Goal: Task Accomplishment & Management: Use online tool/utility

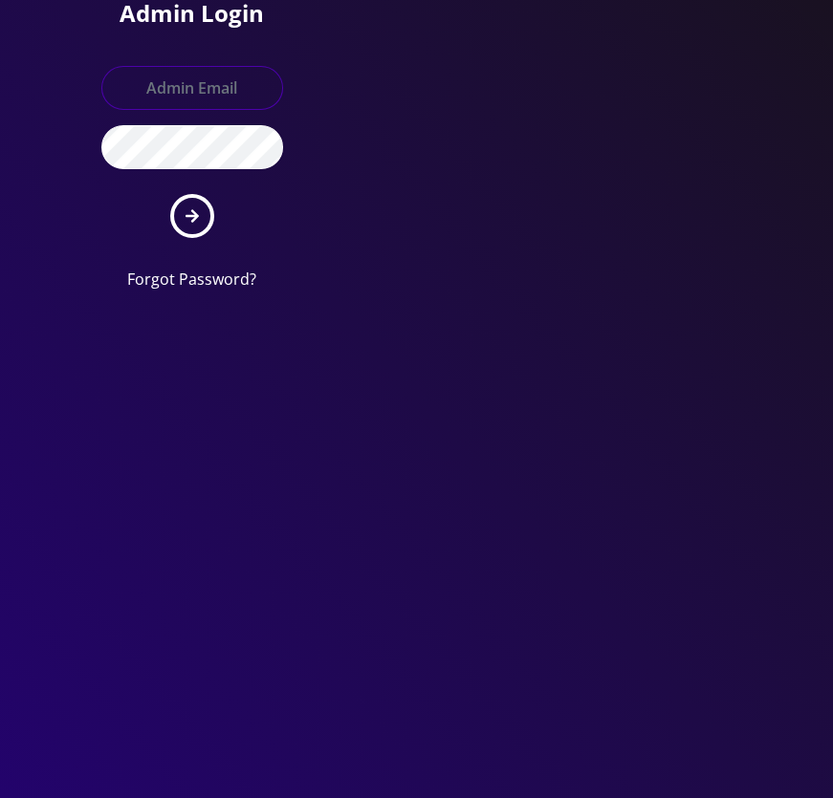
type input "[EMAIL_ADDRESS][DOMAIN_NAME]"
click at [183, 222] on button "submit" at bounding box center [192, 216] width 44 height 44
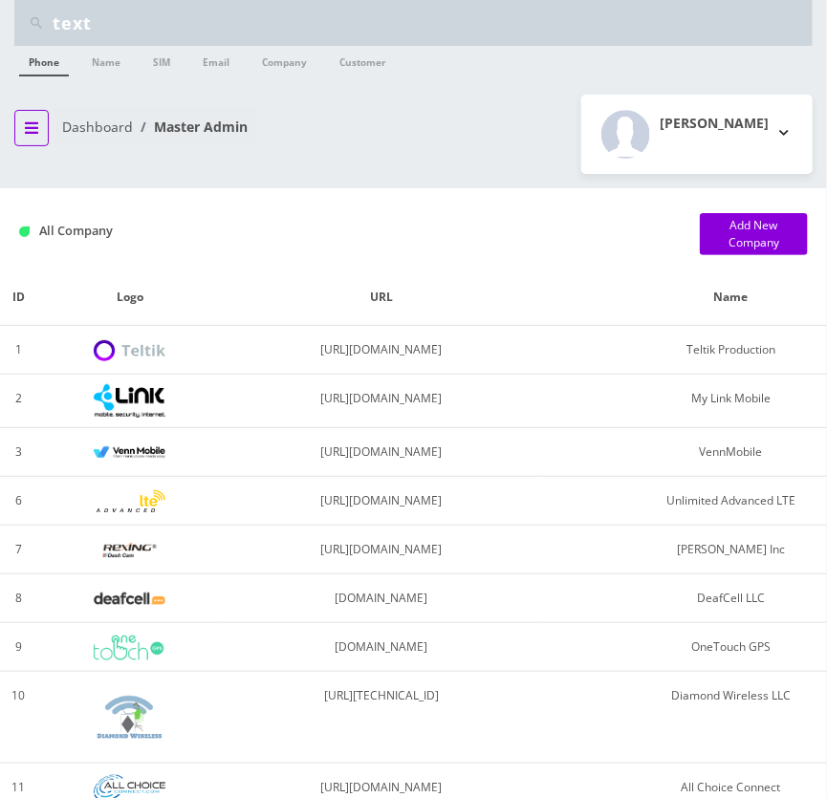
click at [35, 140] on button "breadcrumb" at bounding box center [31, 128] width 34 height 36
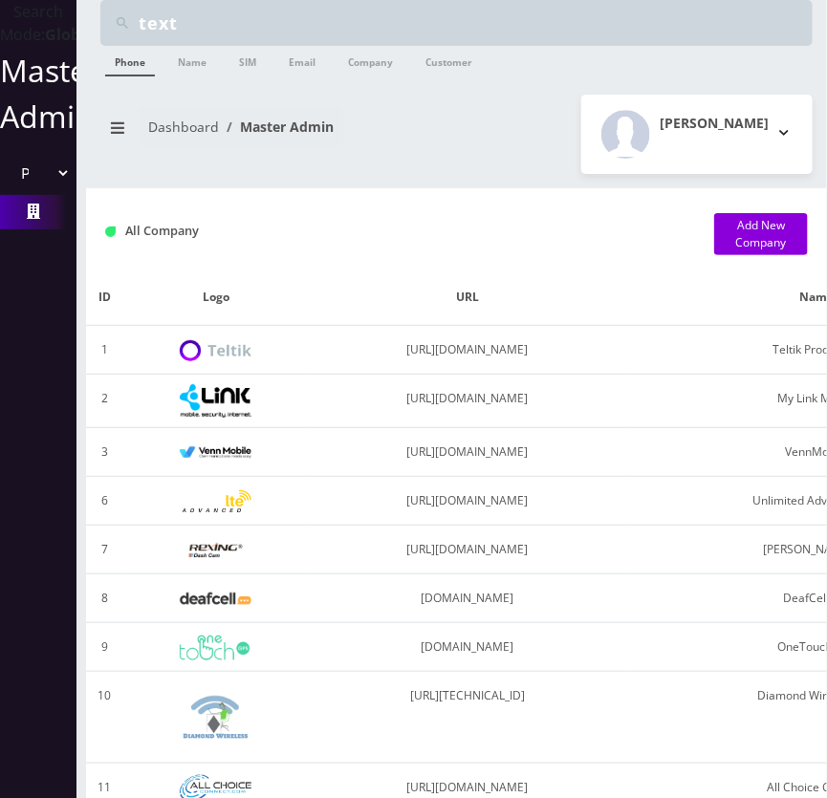
click at [35, 191] on select "Please select a Company Teltik Production My Link Mobile VennMobile Unlimited A…" at bounding box center [38, 173] width 65 height 36
select select "23"
click at [6, 177] on select "Please select a Company Teltik Production My Link Mobile VennMobile Unlimited A…" at bounding box center [38, 173] width 65 height 36
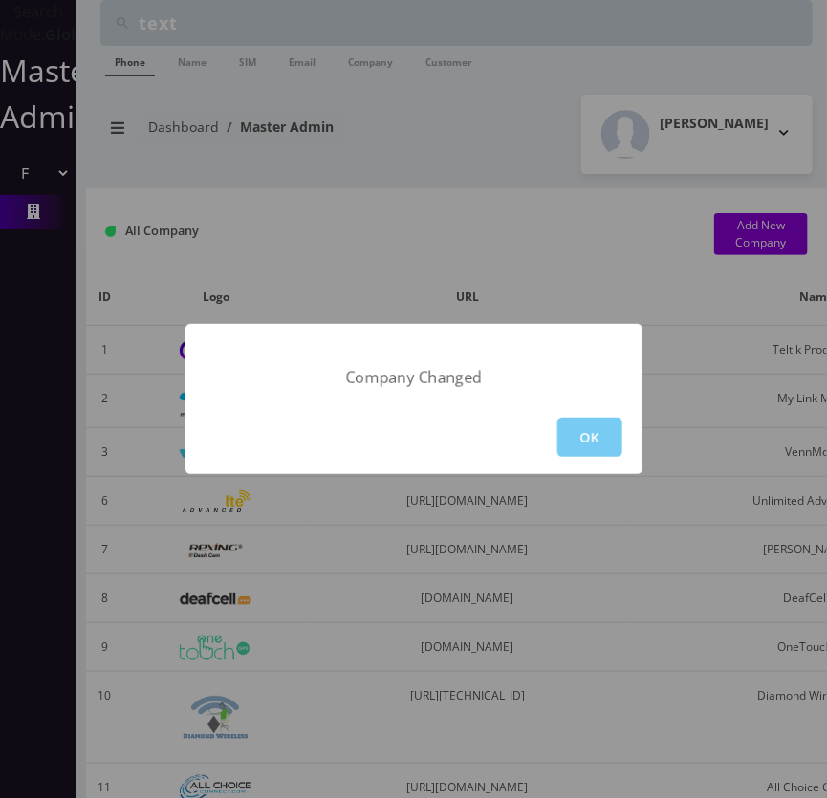
click at [602, 451] on button "OK" at bounding box center [589, 437] width 65 height 39
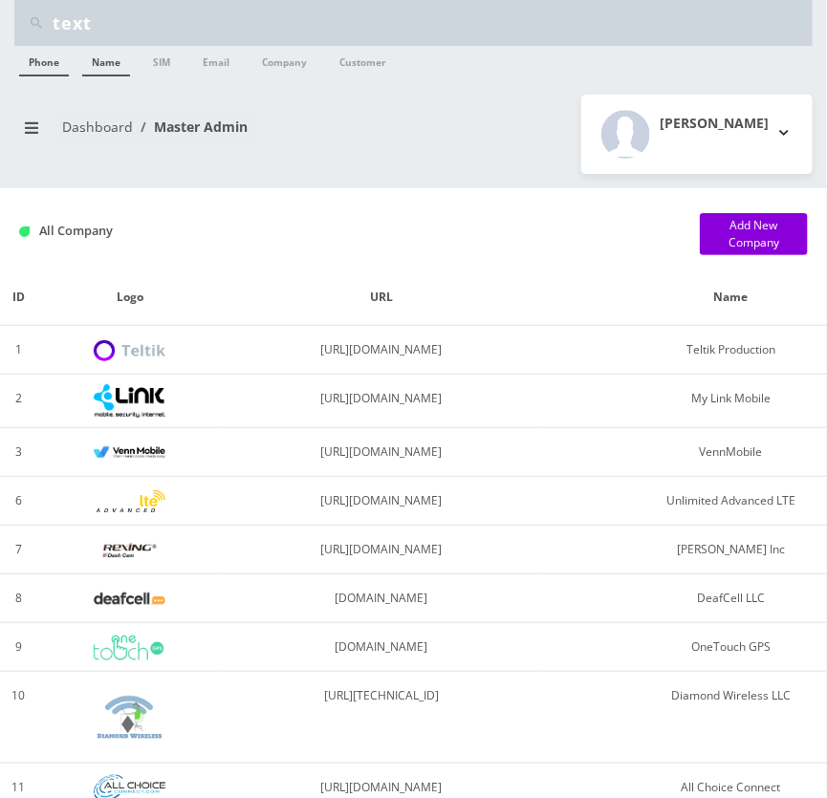
click at [114, 57] on link "Name" at bounding box center [106, 61] width 48 height 31
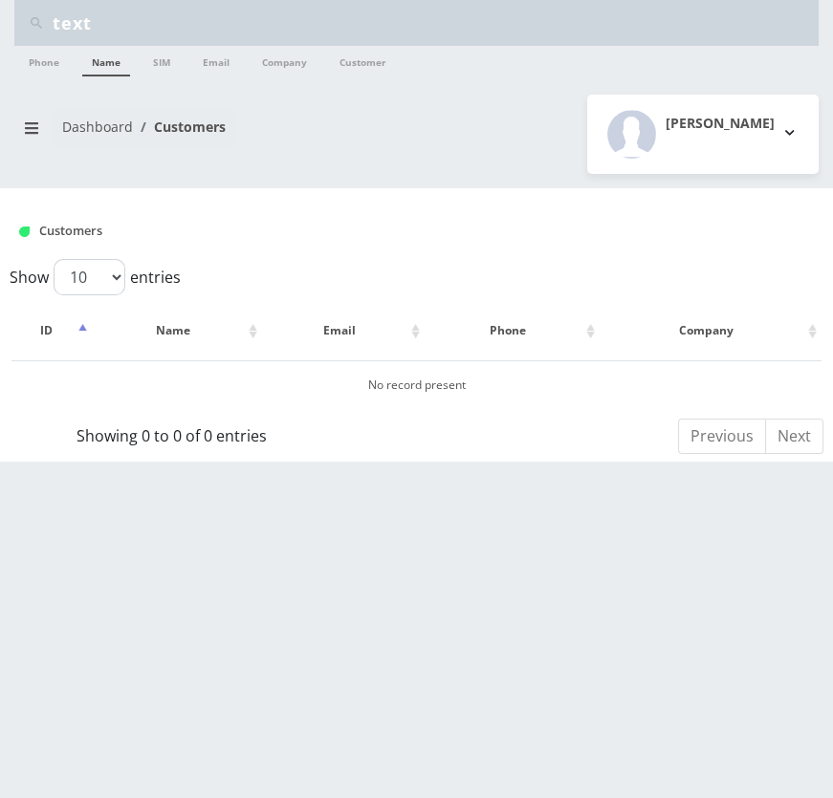
click at [118, 29] on input "text" at bounding box center [433, 23] width 761 height 36
paste input "Meir Haller 516-402-8754 89148000010413033382 2025-08-06 Line closed in brite A…"
click at [69, 30] on input "text" at bounding box center [433, 23] width 761 height 36
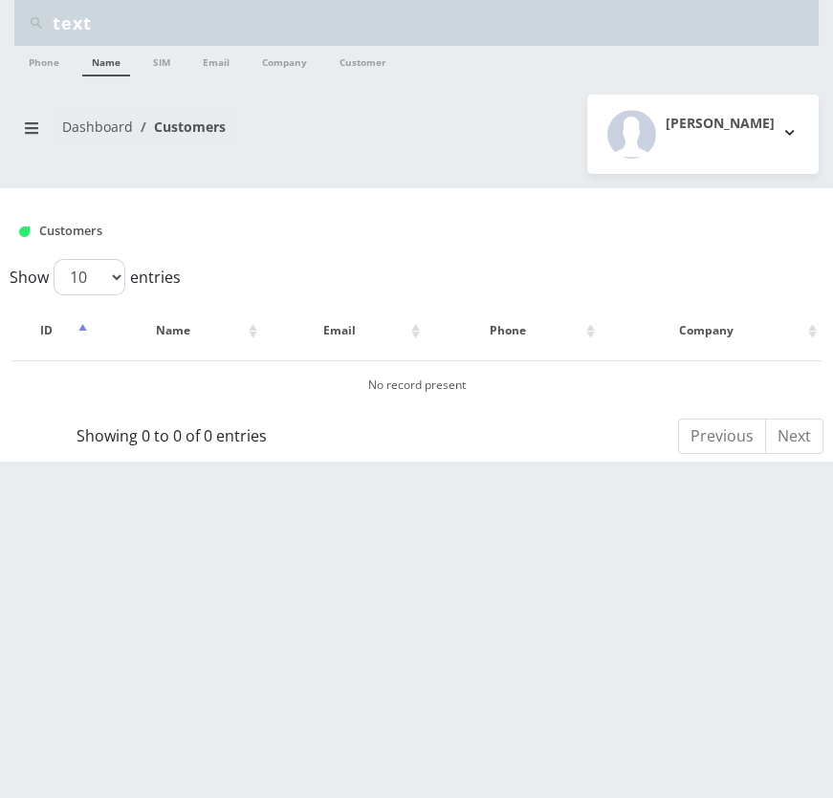
click at [69, 30] on input "text" at bounding box center [433, 23] width 761 height 36
paste input "Meir Haller"
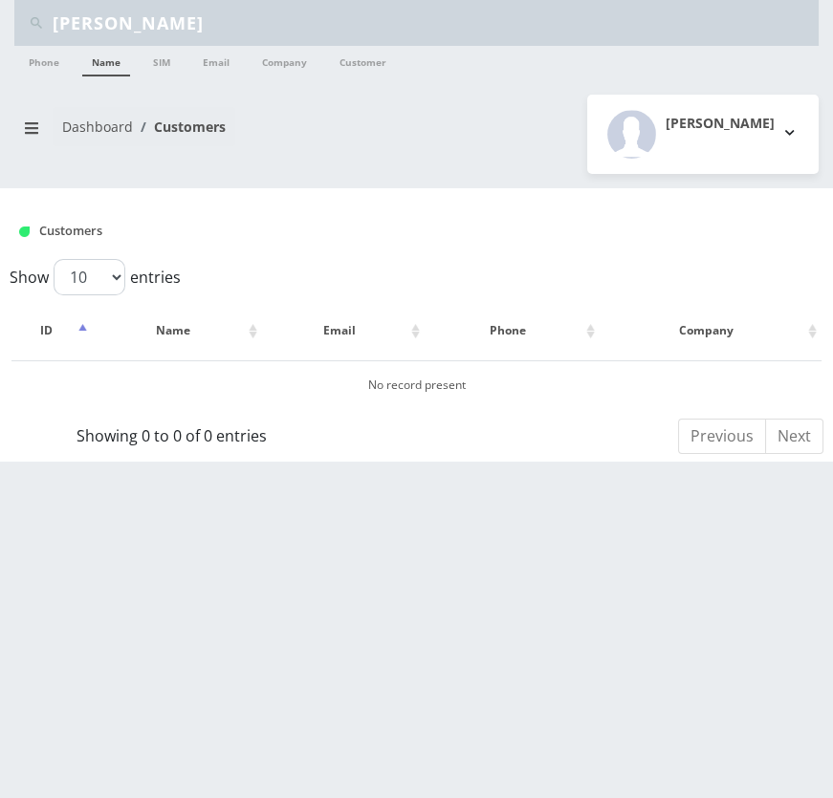
type input "Meir Haller"
click at [92, 55] on link "Name" at bounding box center [106, 61] width 48 height 31
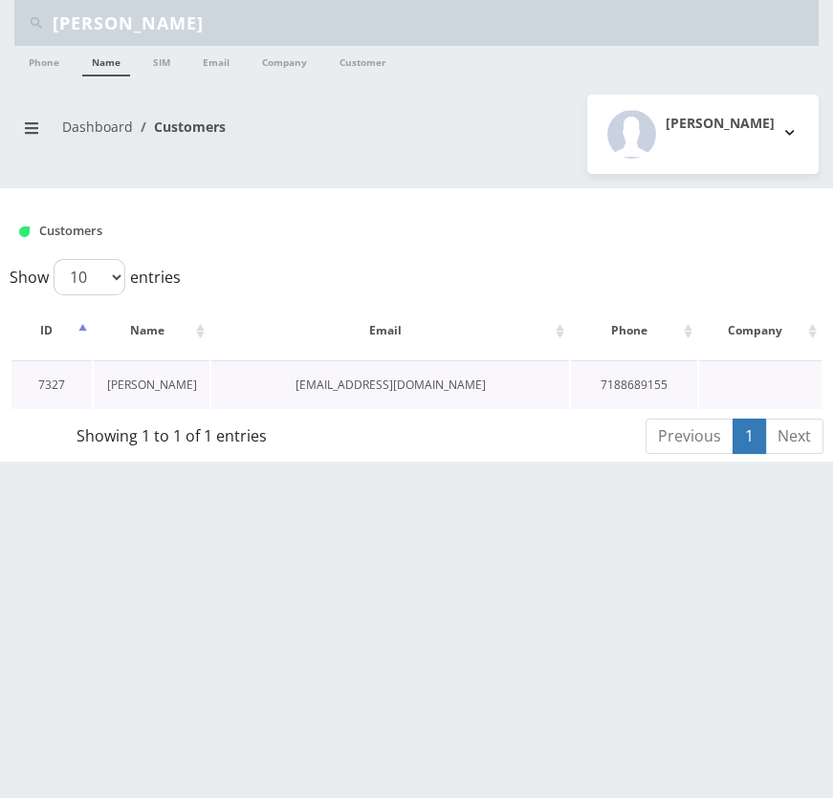
click at [162, 384] on link "[PERSON_NAME]" at bounding box center [152, 385] width 90 height 16
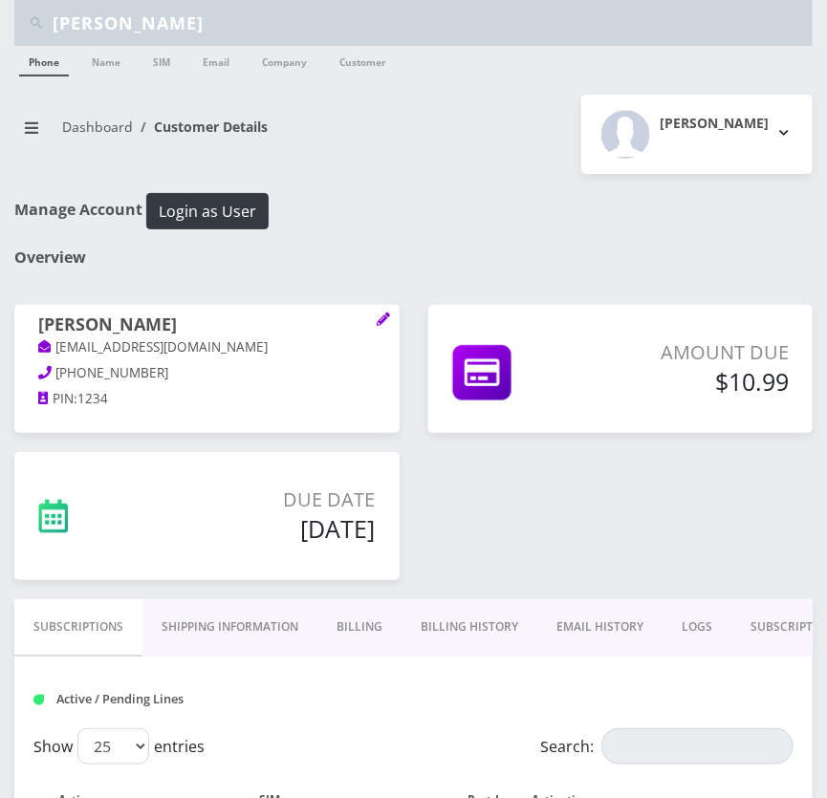
click at [191, 31] on input "Meir Haller" at bounding box center [430, 23] width 755 height 36
paste input "risa kupperman"
type input "risa kupperman"
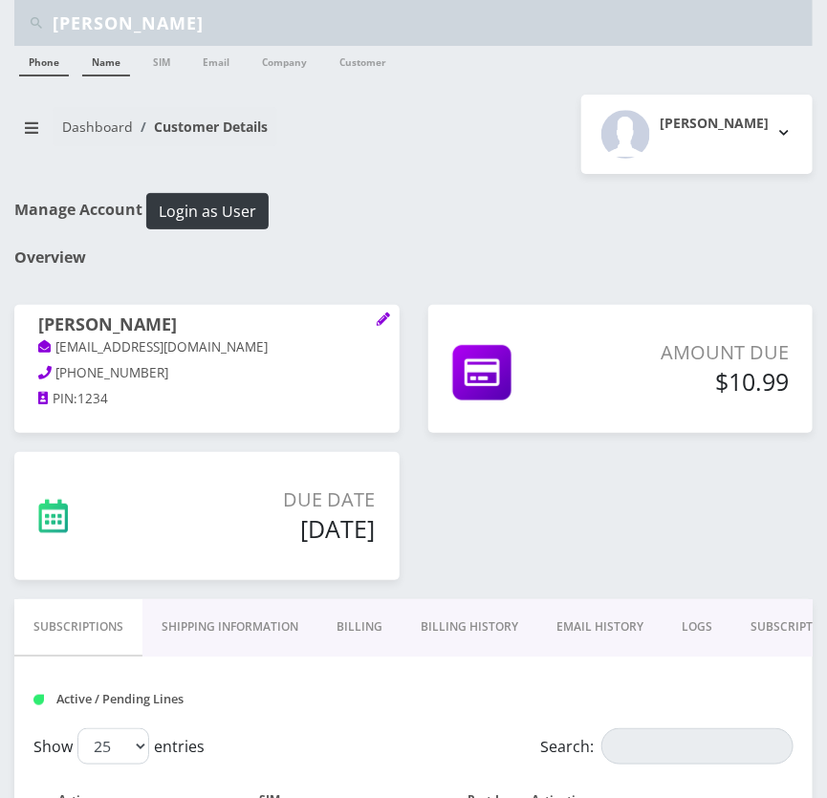
click at [77, 67] on li "Name" at bounding box center [105, 62] width 57 height 33
click at [113, 67] on link "Name" at bounding box center [106, 61] width 48 height 31
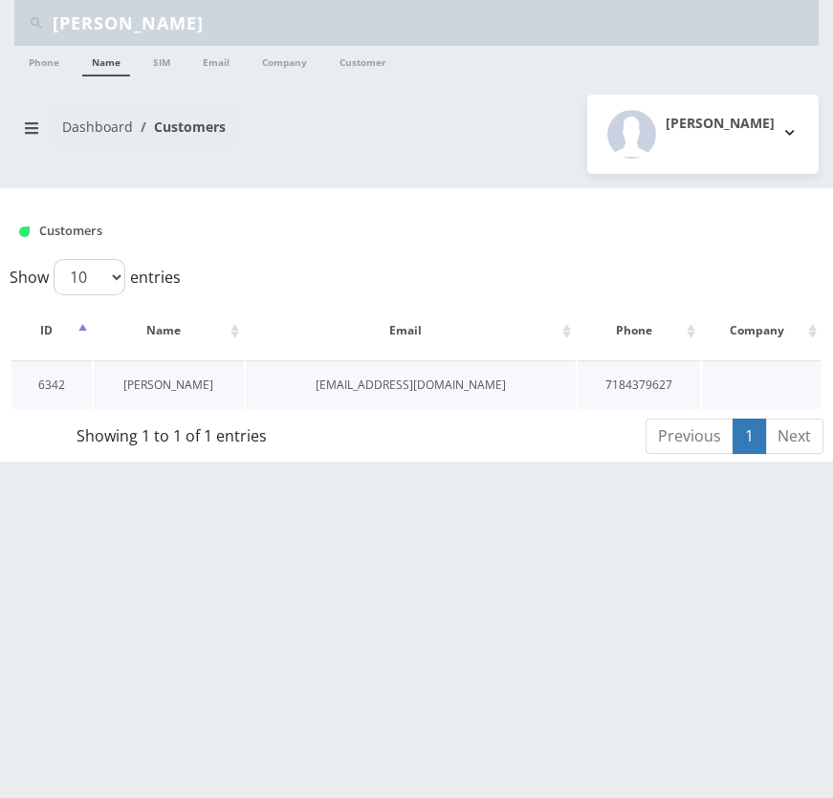
click at [183, 388] on link "[PERSON_NAME]" at bounding box center [168, 385] width 90 height 16
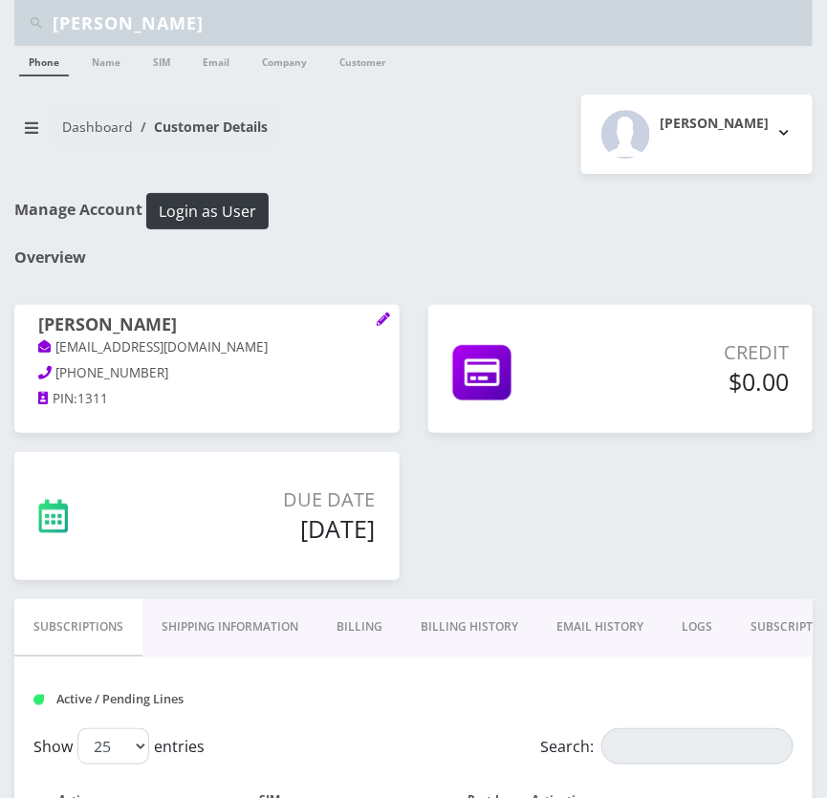
click at [218, 32] on input "risa kupperman" at bounding box center [430, 23] width 755 height 36
paste input "shani sashitzky"
type input "shani sashitzky"
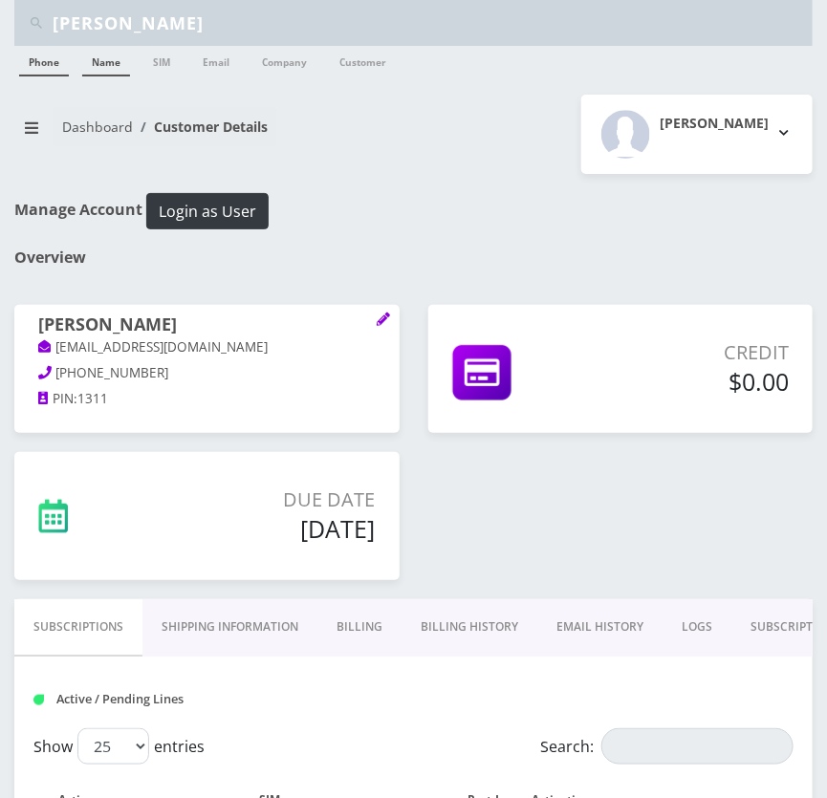
click at [91, 56] on link "Name" at bounding box center [106, 61] width 48 height 31
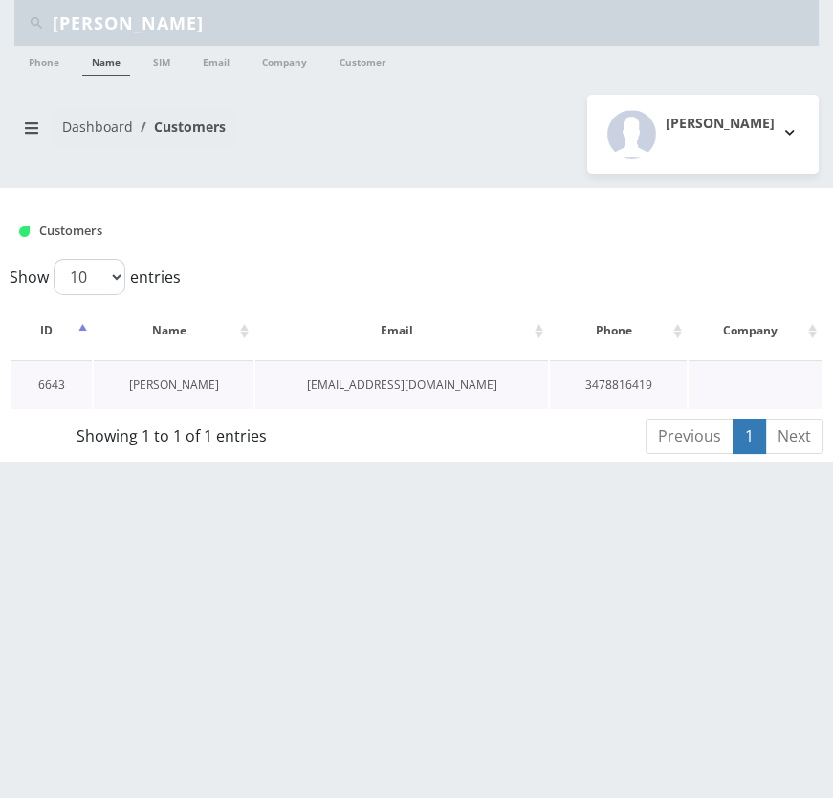
click at [185, 390] on link "[PERSON_NAME]" at bounding box center [174, 385] width 90 height 16
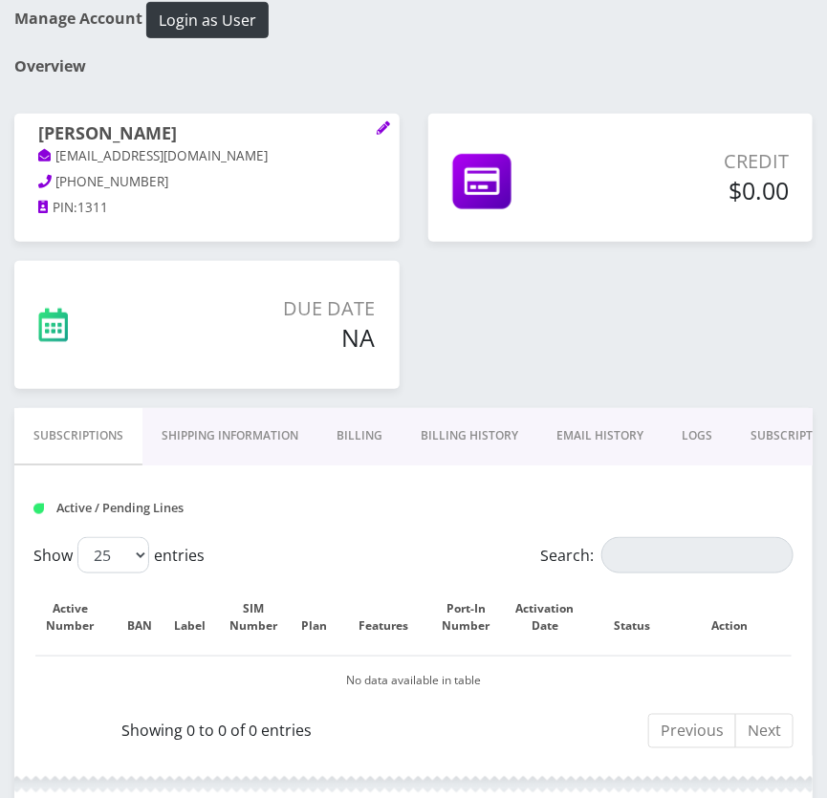
scroll to position [260, 0]
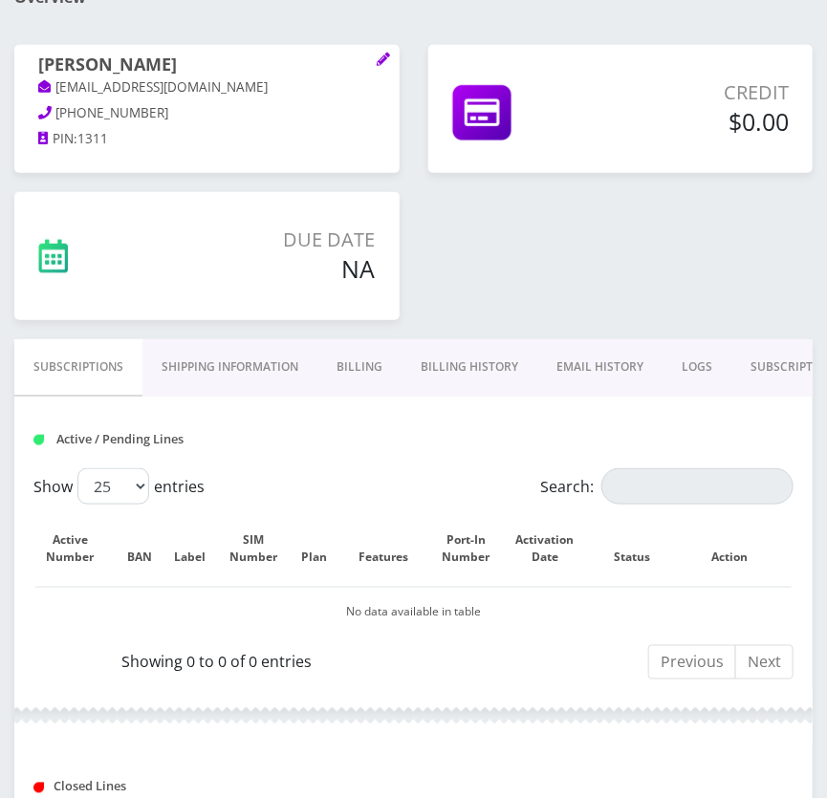
click at [268, 363] on link "Shipping Information" at bounding box center [229, 366] width 175 height 55
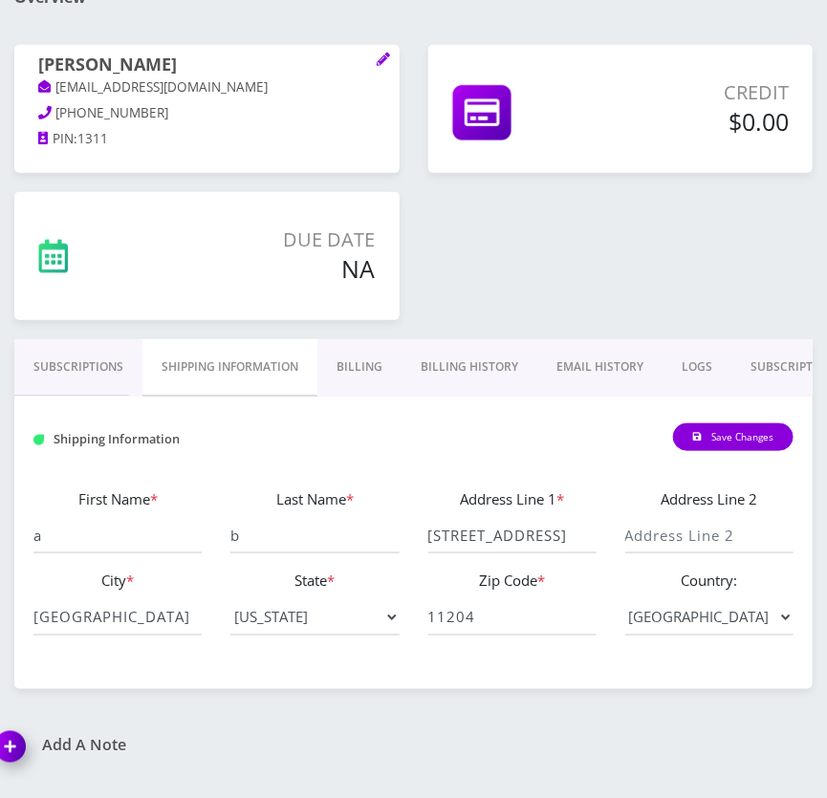
click at [362, 368] on link "Billing" at bounding box center [359, 366] width 84 height 55
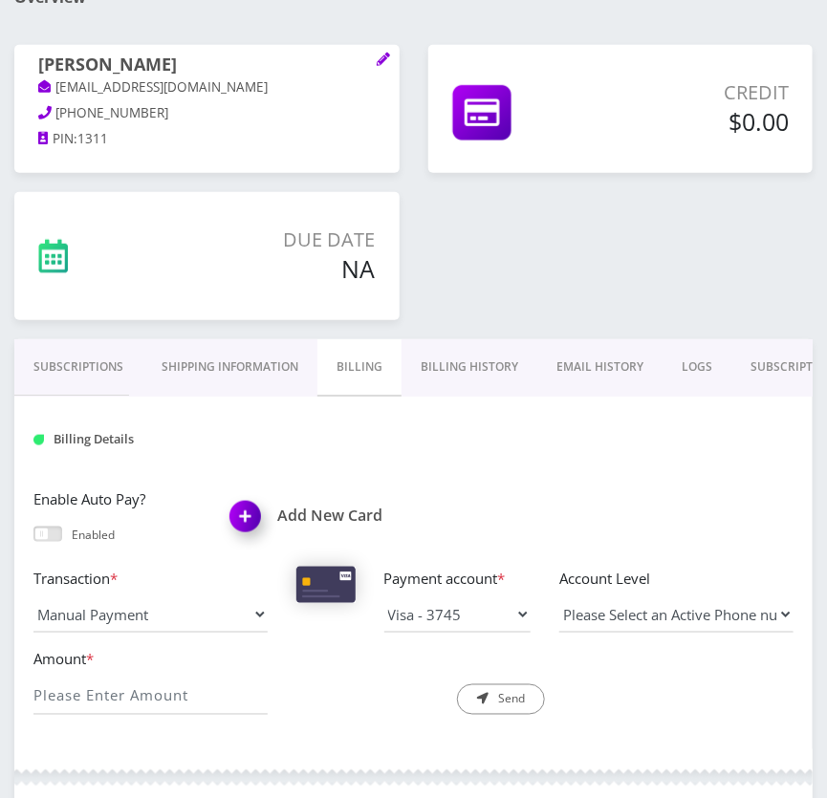
click at [220, 376] on link "Shipping Information" at bounding box center [229, 366] width 175 height 55
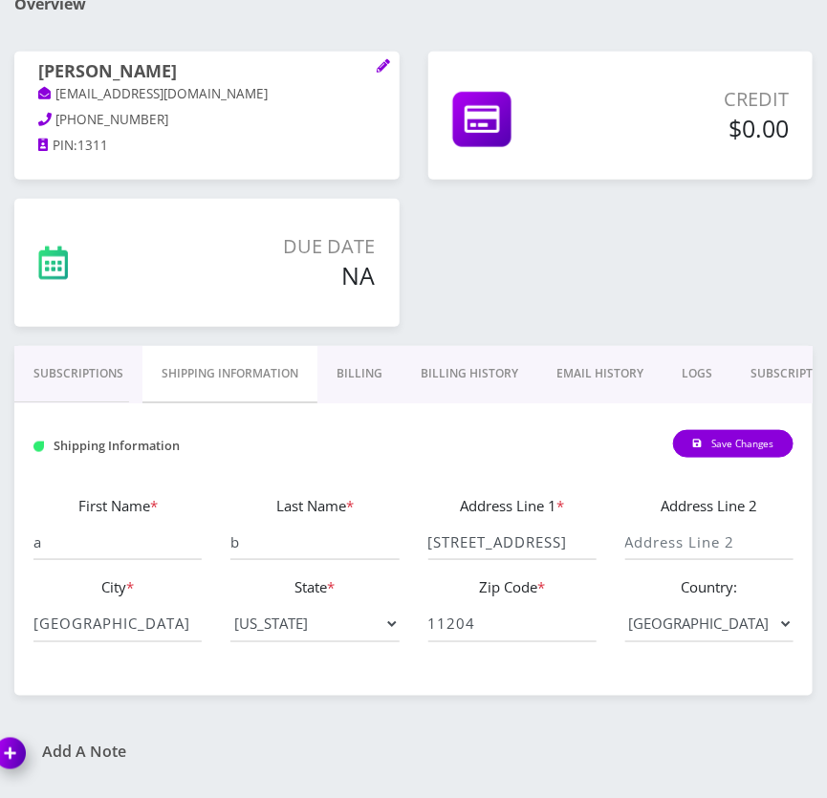
scroll to position [215, 0]
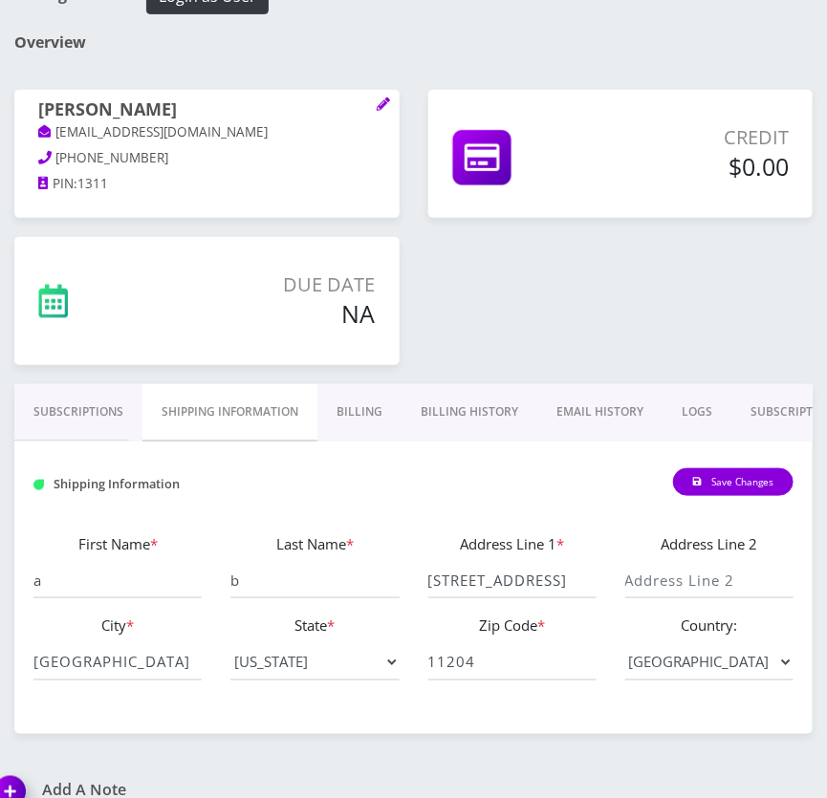
click at [106, 392] on link "Subscriptions" at bounding box center [78, 411] width 128 height 55
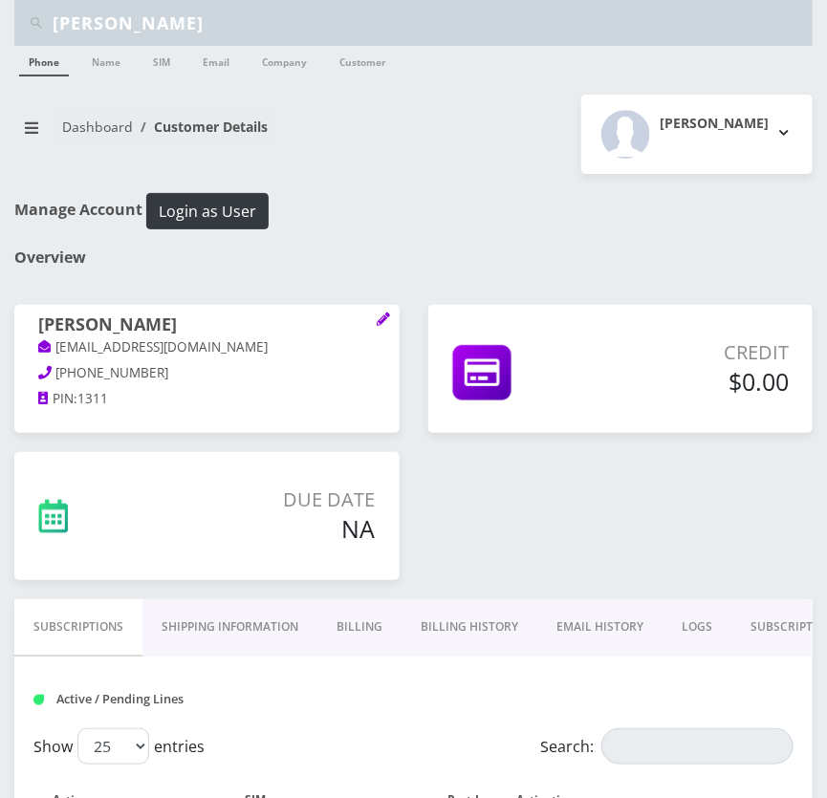
click at [163, 30] on input "shani sashitzky" at bounding box center [430, 23] width 755 height 36
paste input "Chani Lebovits"
type input "Chani Lebovits"
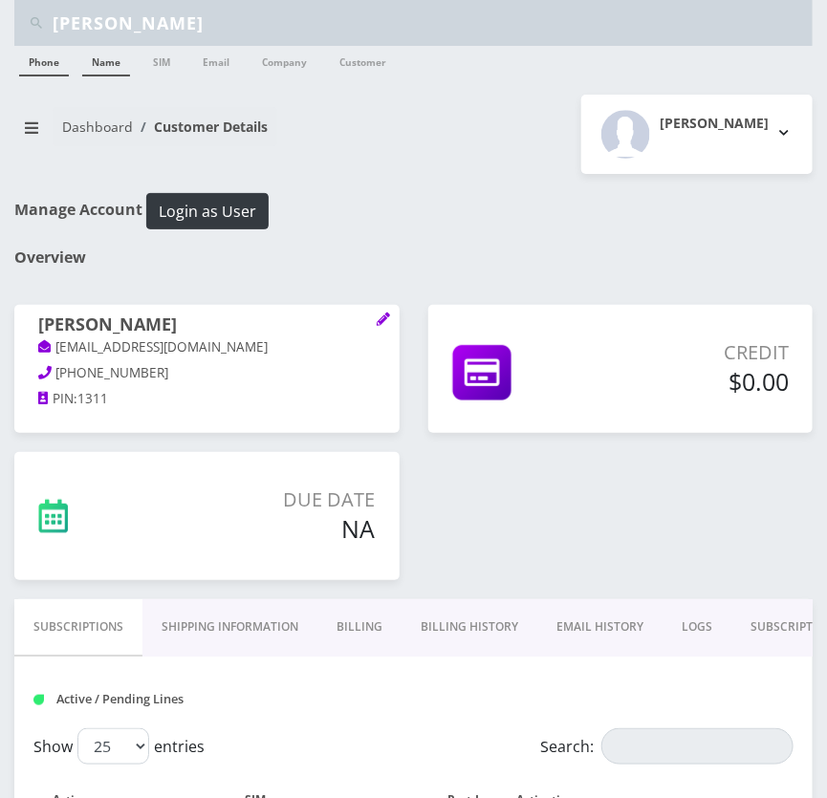
click at [115, 57] on link "Name" at bounding box center [106, 61] width 48 height 31
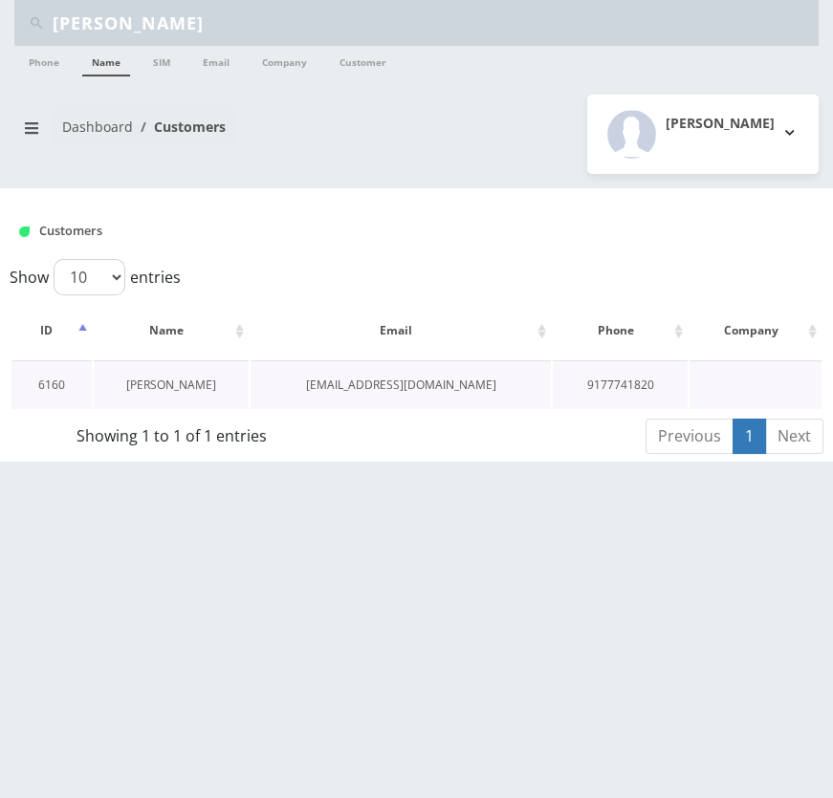
click at [192, 378] on link "[PERSON_NAME]" at bounding box center [171, 385] width 90 height 16
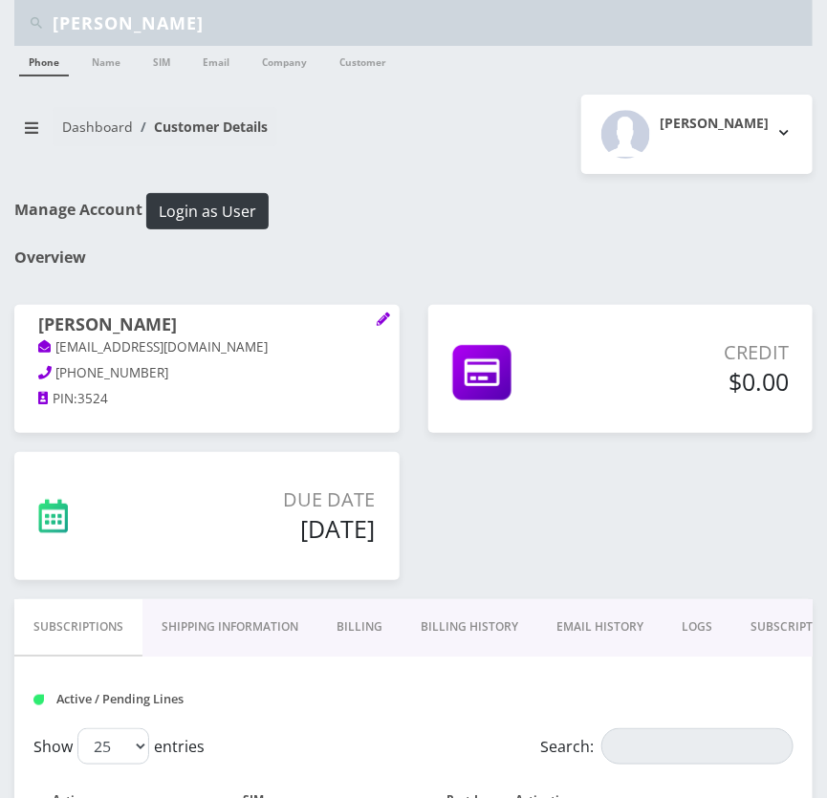
click at [161, 23] on input "Chani Lebovits" at bounding box center [430, 23] width 755 height 36
paste input "[PERSON_NAME]"
type input "Dovid Soclof"
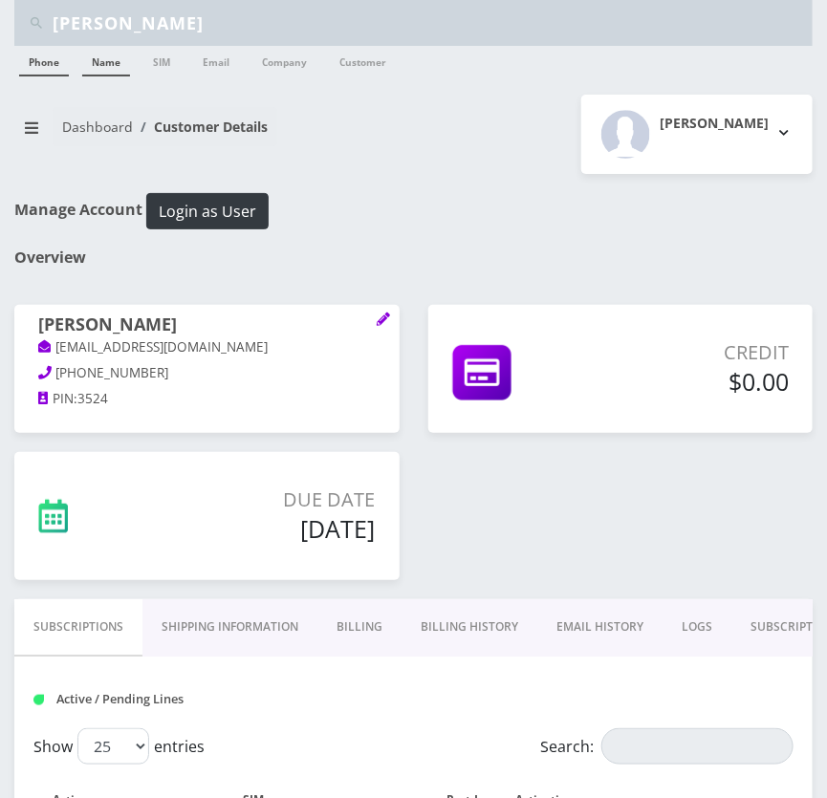
click at [114, 57] on link "Name" at bounding box center [106, 61] width 48 height 31
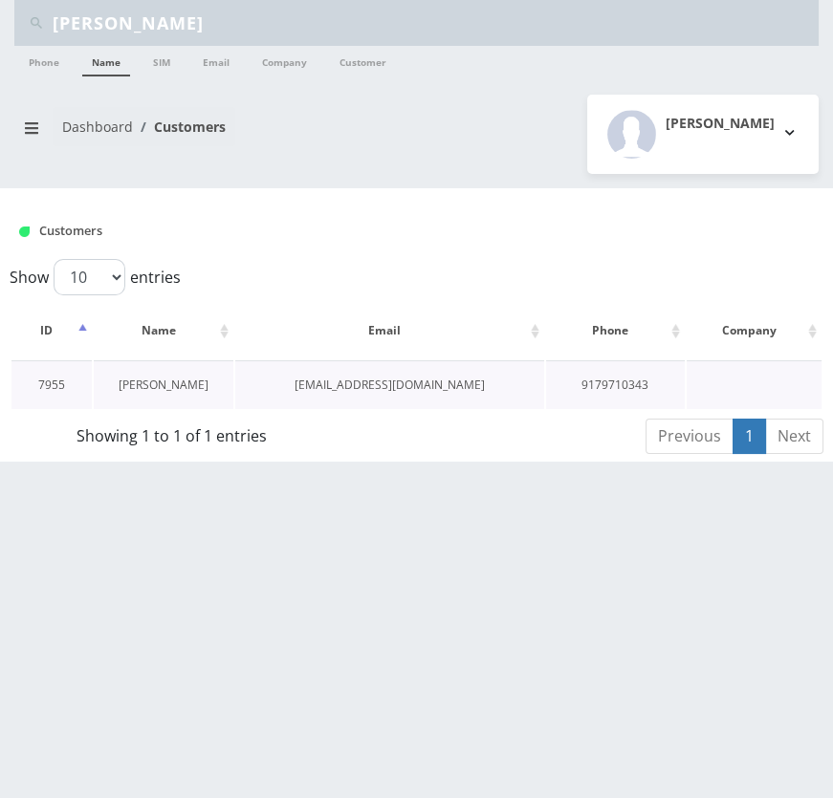
click at [153, 382] on link "[PERSON_NAME]" at bounding box center [164, 385] width 90 height 16
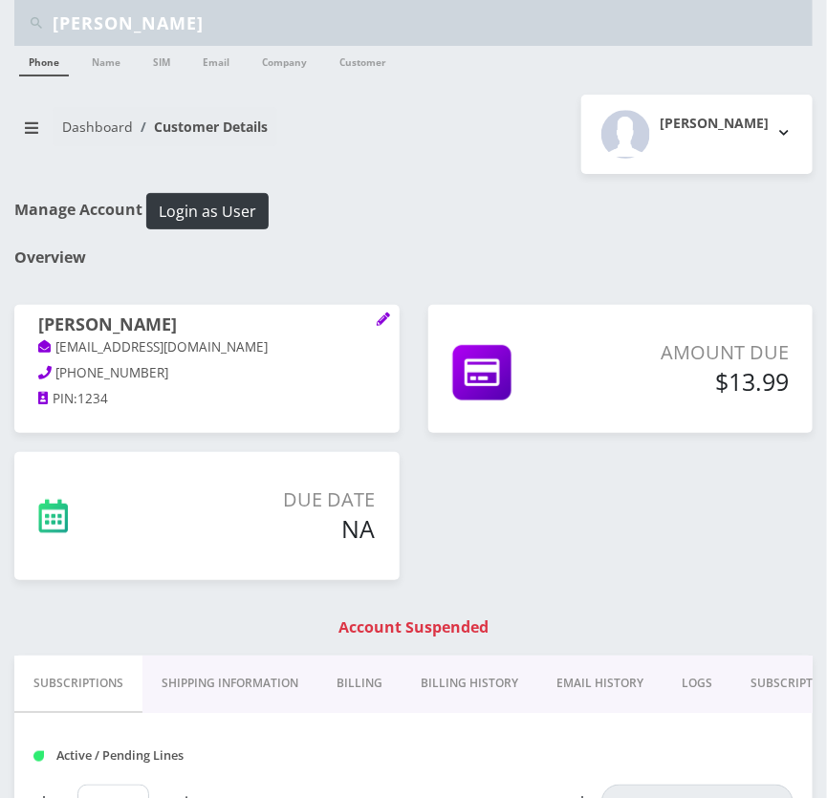
click at [181, 34] on input "[PERSON_NAME]" at bounding box center [430, 23] width 755 height 36
click at [181, 34] on input "Dovid Soclof" at bounding box center [430, 23] width 755 height 36
paste input "Yonina Wind"
type input "Yonina Wind"
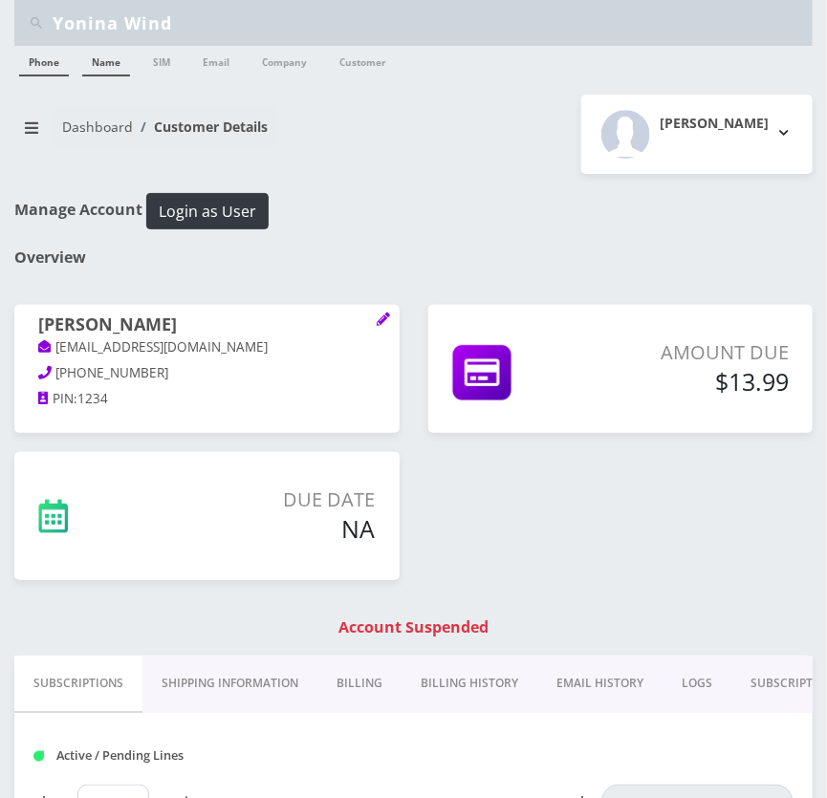
click at [98, 56] on link "Name" at bounding box center [106, 61] width 48 height 31
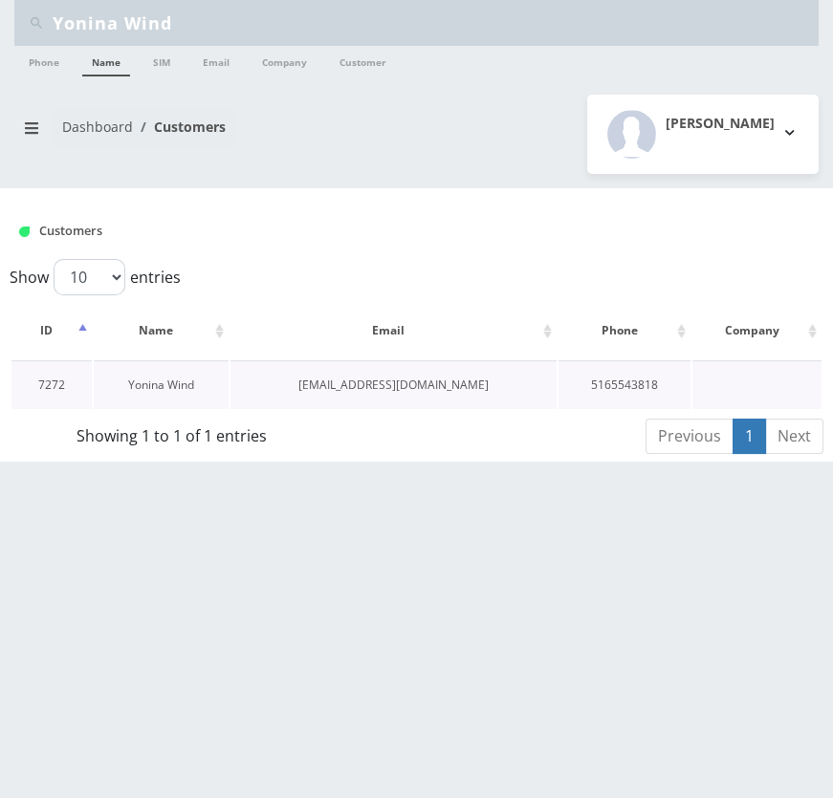
click at [128, 380] on link "Yonina Wind" at bounding box center [161, 385] width 66 height 16
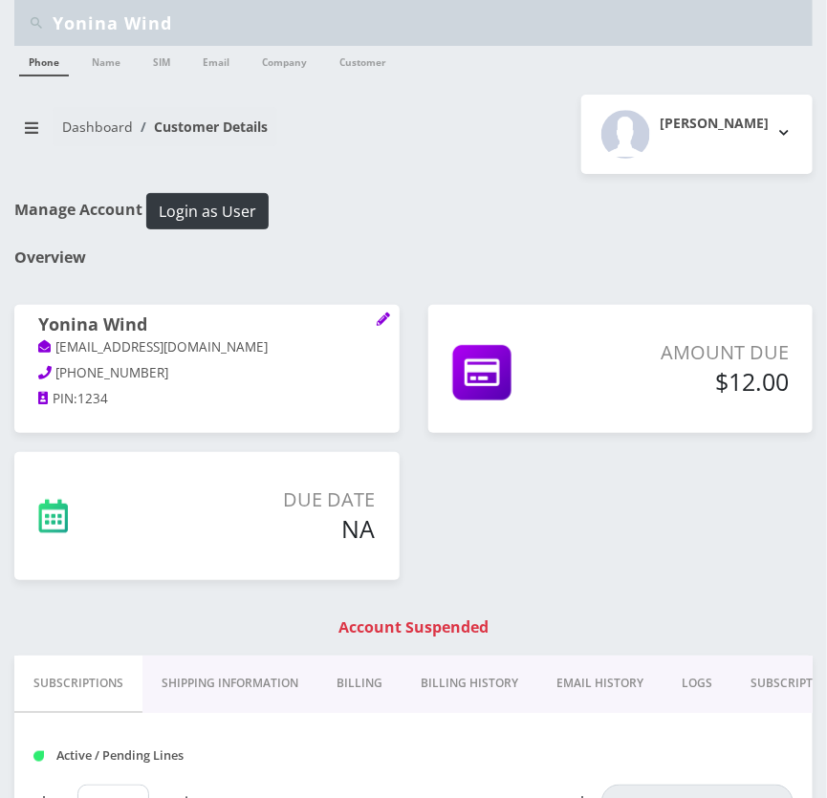
click at [248, 29] on input "Yonina Wind" at bounding box center [430, 23] width 755 height 36
paste input "[PERSON_NAME]"
type input "[PERSON_NAME]"
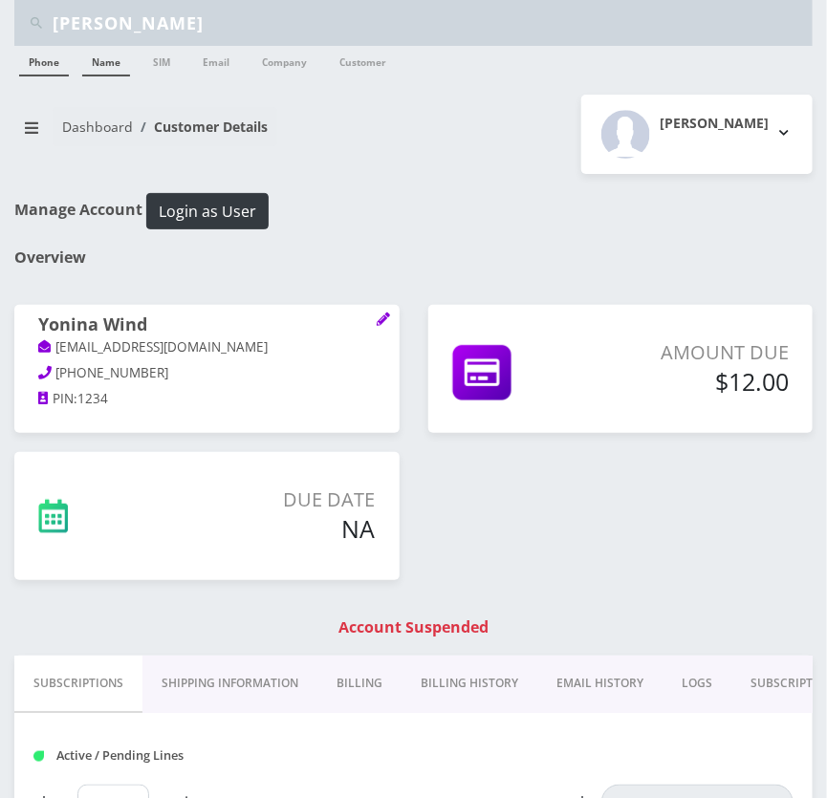
click at [124, 59] on link "Name" at bounding box center [106, 61] width 48 height 31
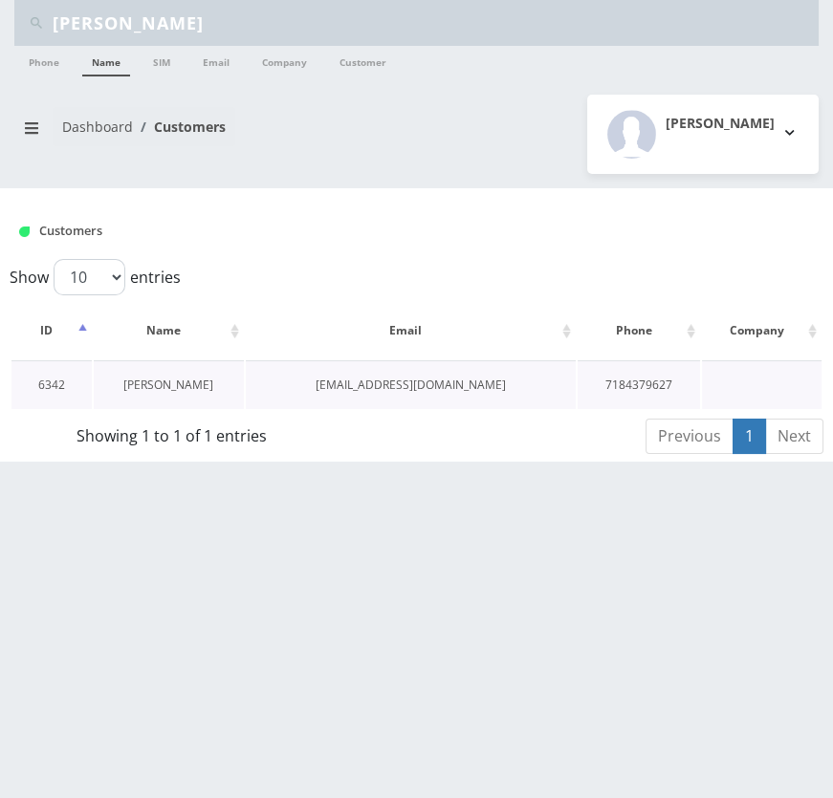
click at [192, 386] on link "[PERSON_NAME]" at bounding box center [168, 385] width 90 height 16
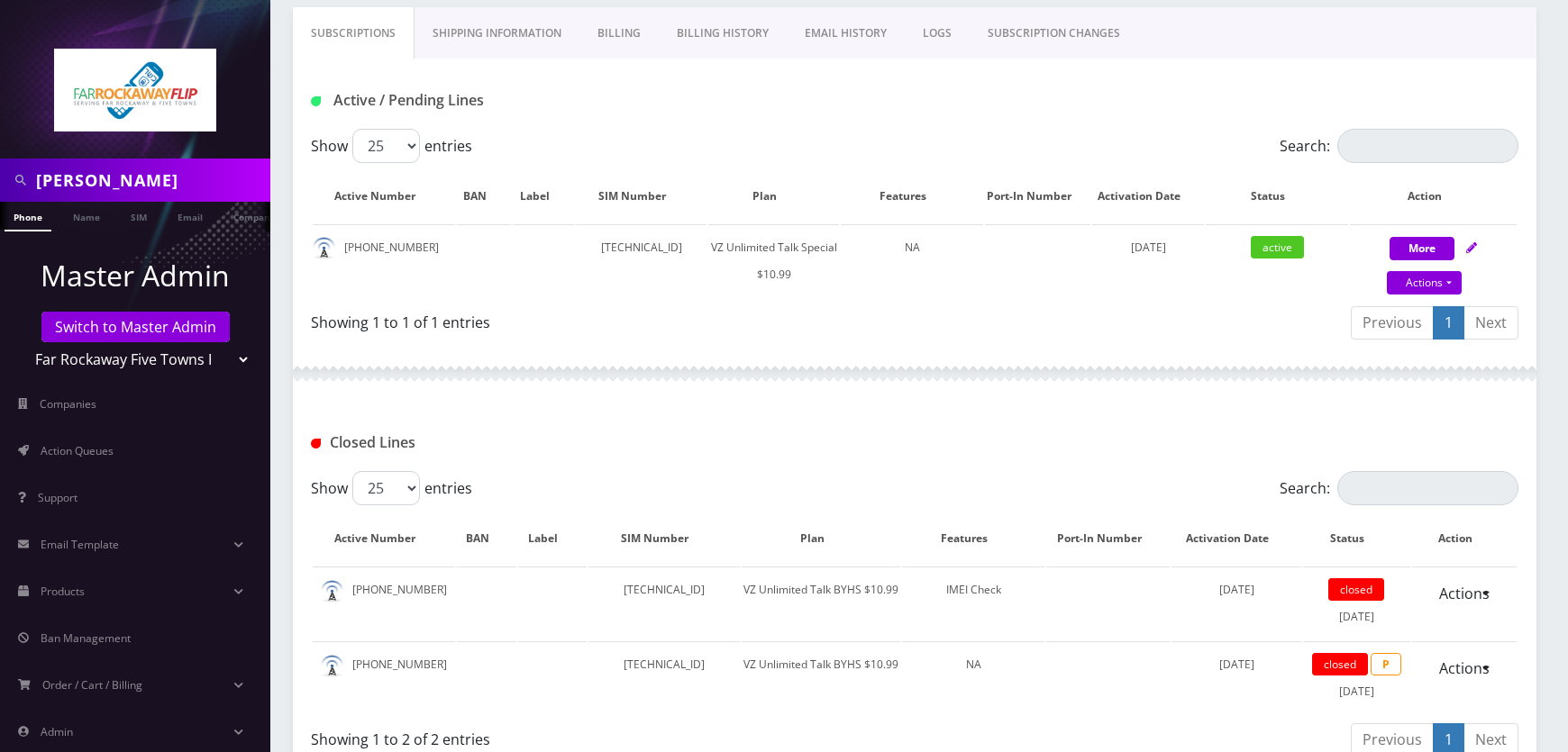
scroll to position [28, 0]
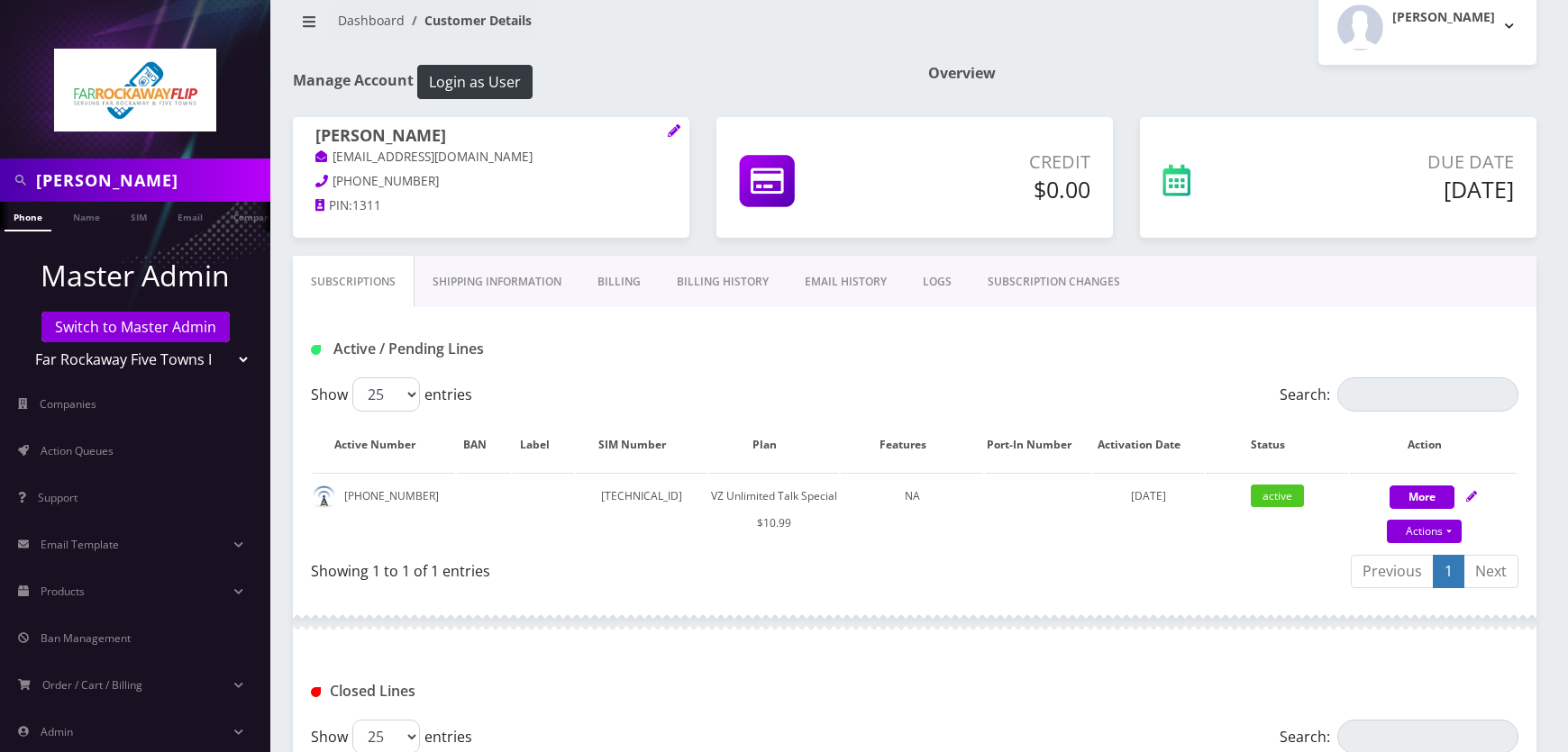
click at [98, 377] on li "Master Admin Switch to Master Admin Teltik Production My Link Mobile VennMobile…" at bounding box center [135, 316] width 271 height 132
click at [101, 358] on select "Teltik Production My Link Mobile VennMobile Unlimited Advanced LTE Rexing Inc D…" at bounding box center [136, 359] width 230 height 34
select select "1"
click at [21, 342] on select "Teltik Production My Link Mobile VennMobile Unlimited Advanced LTE Rexing Inc D…" at bounding box center [136, 359] width 230 height 34
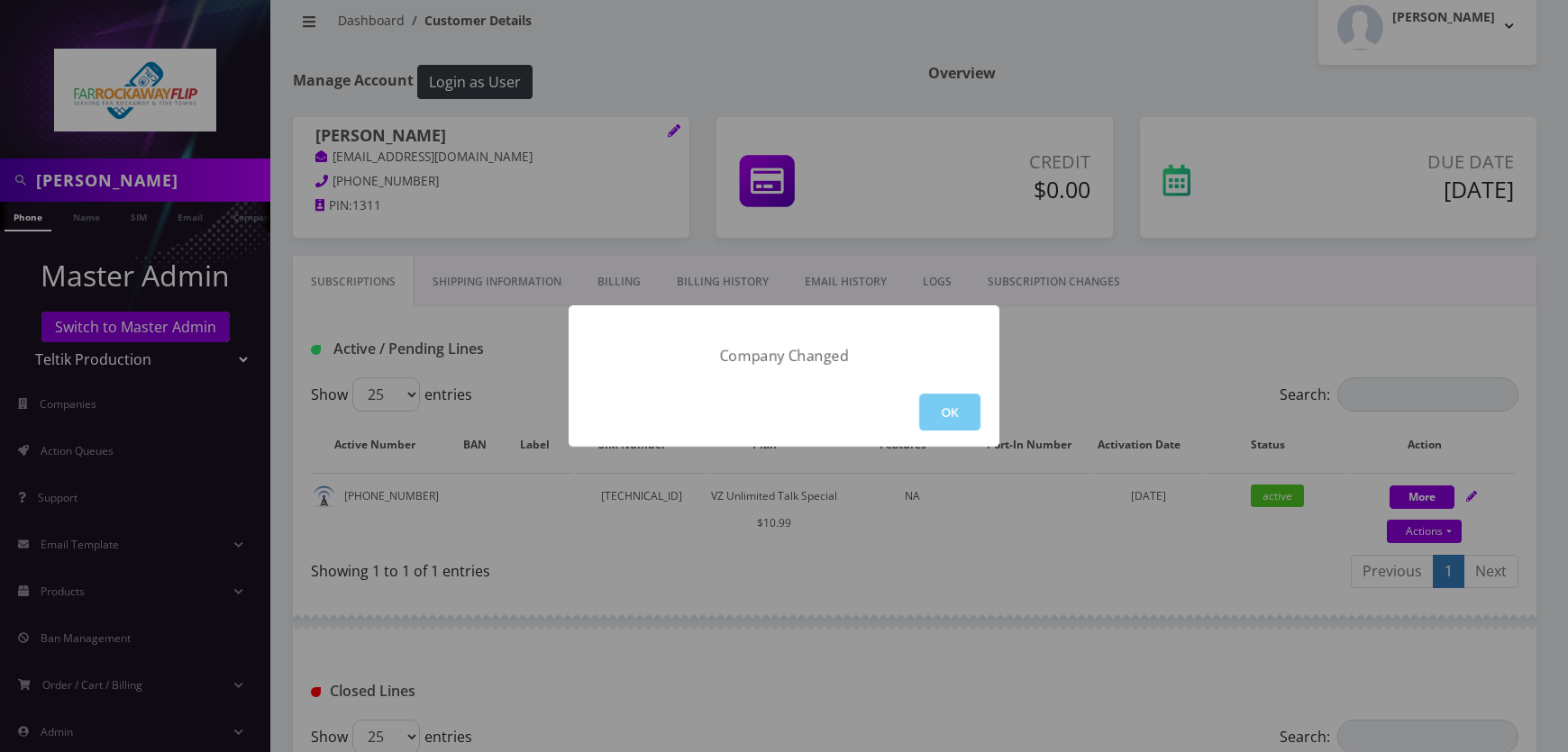
click at [779, 417] on button "OK" at bounding box center [949, 412] width 61 height 37
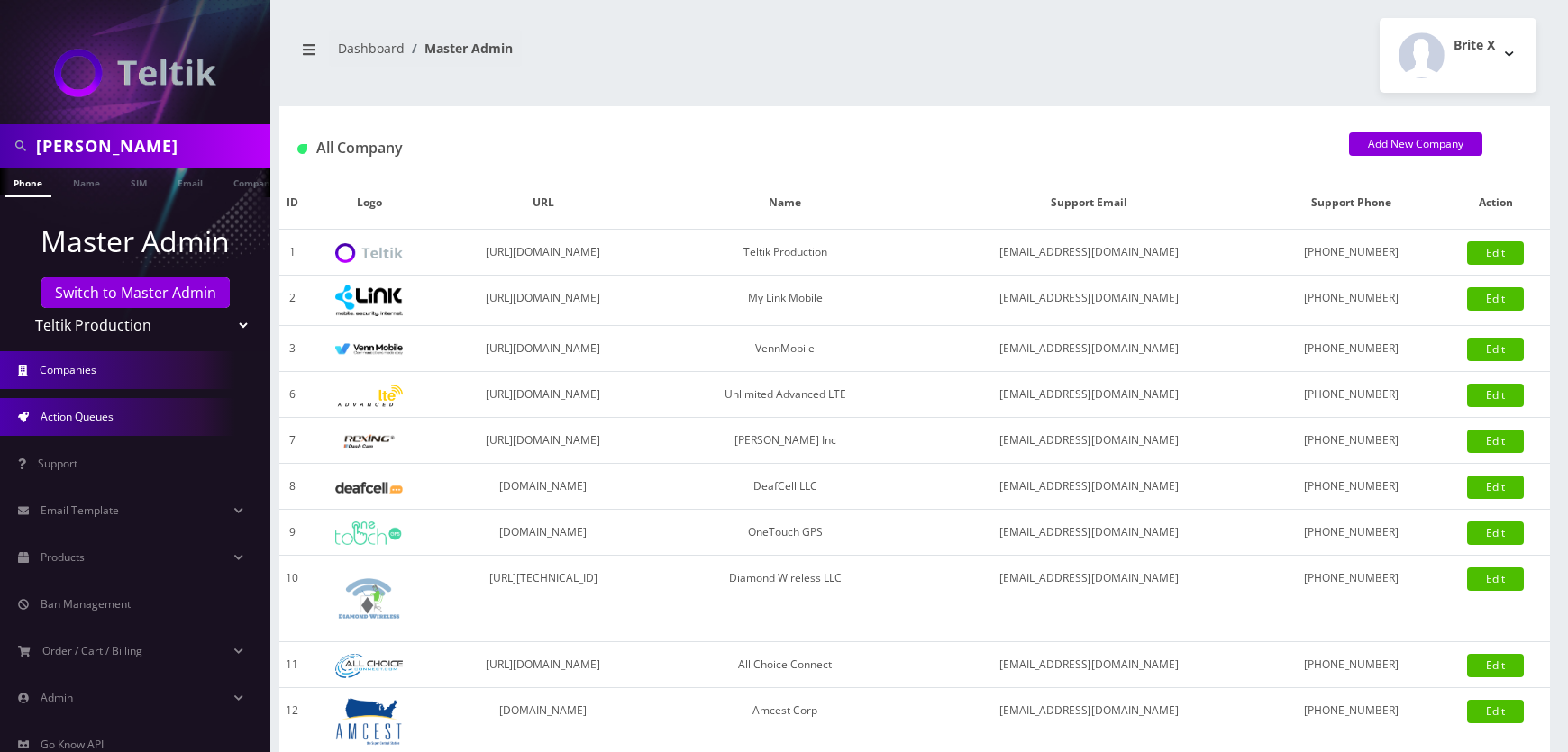
click at [106, 422] on span "Action Queues" at bounding box center [76, 417] width 73 height 15
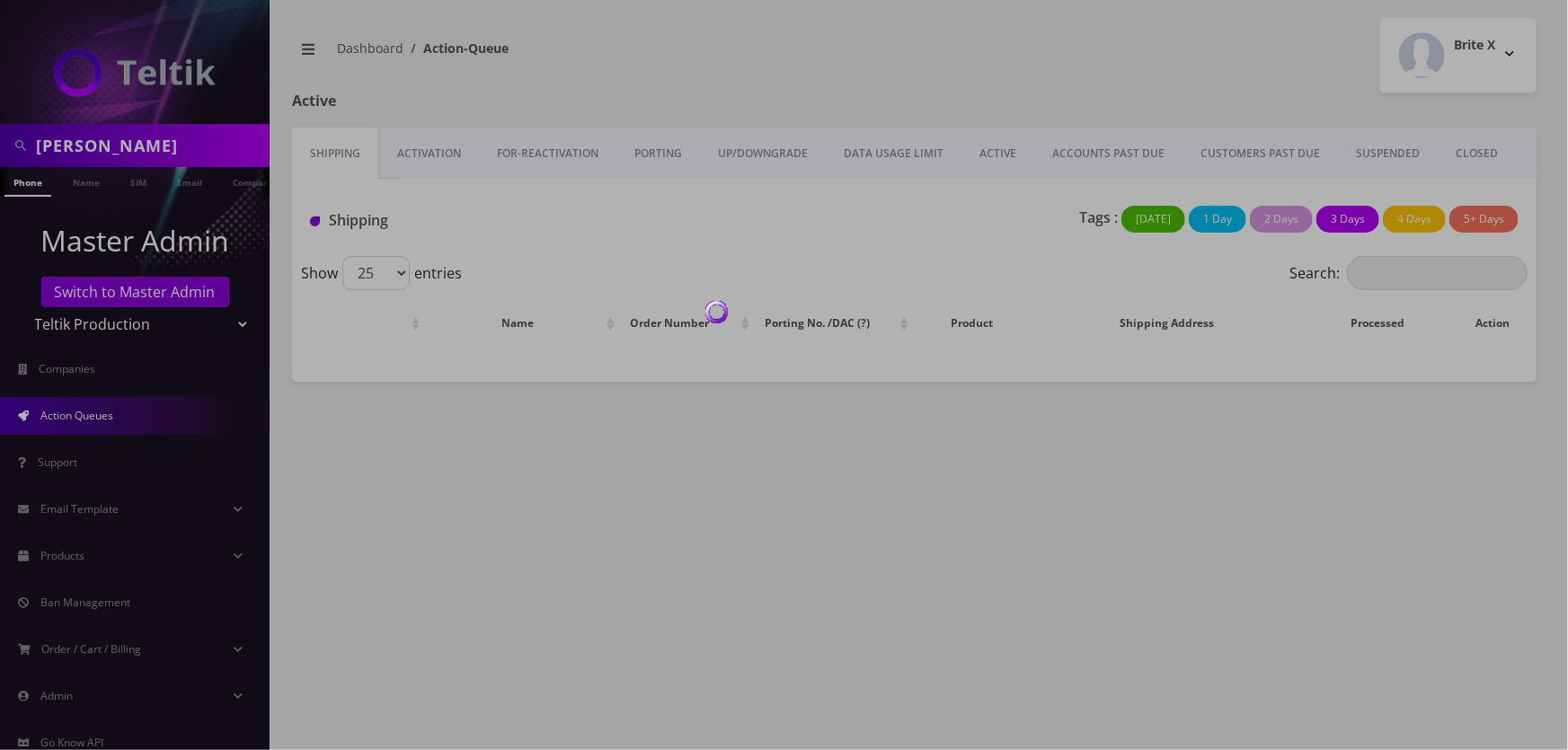
click at [414, 150] on div at bounding box center [784, 375] width 1568 height 750
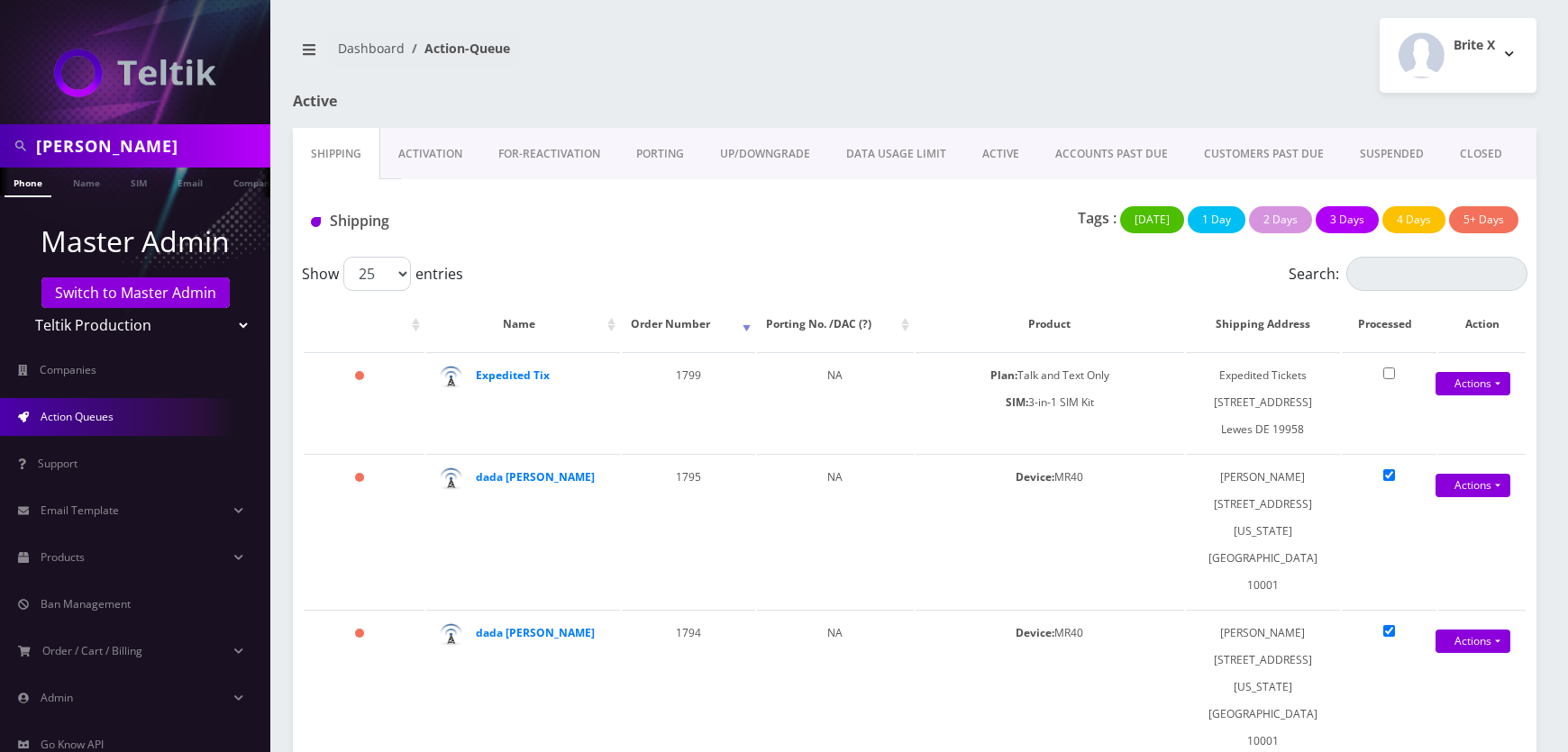
click at [415, 151] on link "Activation" at bounding box center [430, 154] width 100 height 52
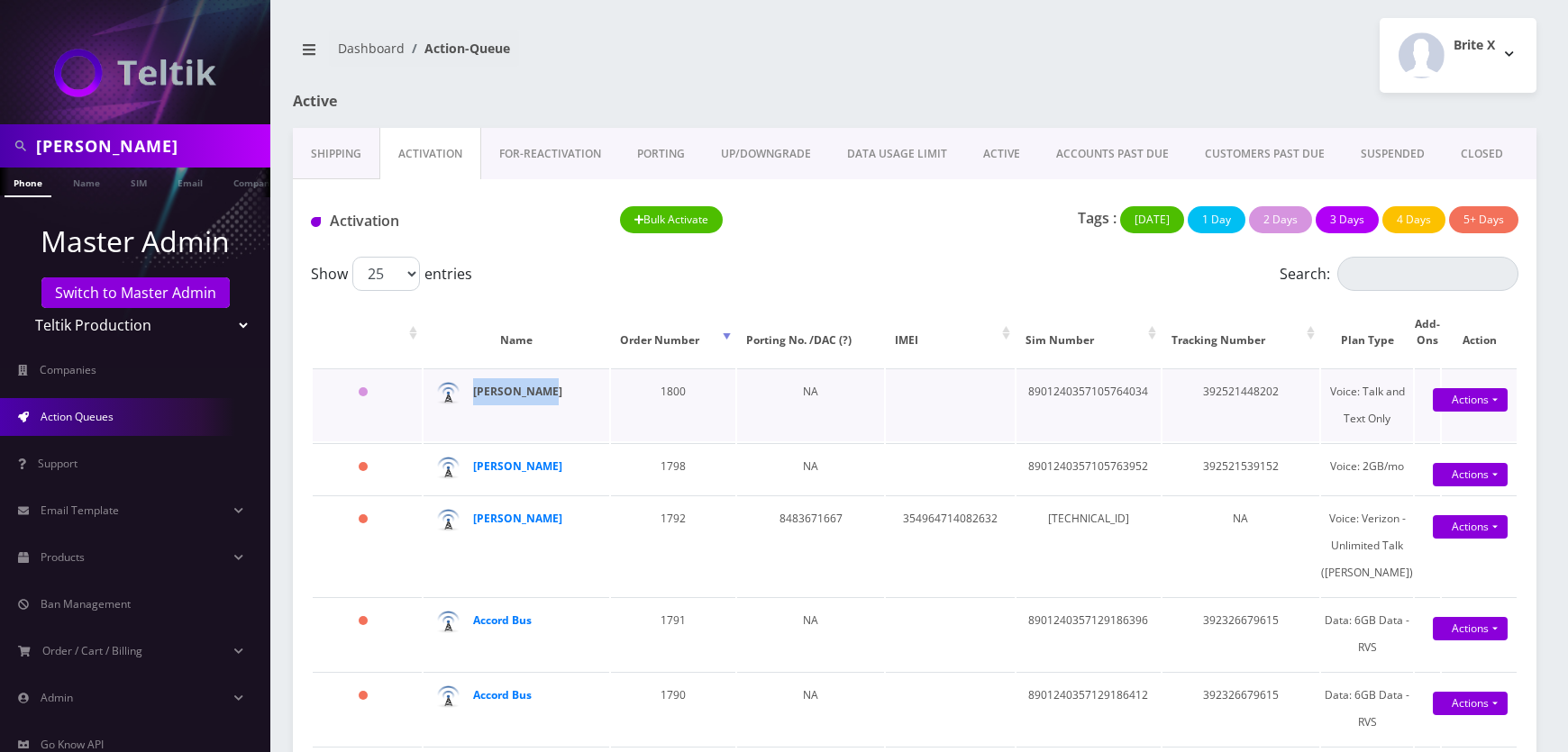
drag, startPoint x: 586, startPoint y: 396, endPoint x: 485, endPoint y: 391, distance: 101.1
click at [485, 391] on div "Tzvi Shuchat" at bounding box center [532, 392] width 117 height 27
copy strong "Tzvi Shuchat"
click at [1138, 395] on td "8901240357105764034" at bounding box center [1088, 404] width 144 height 73
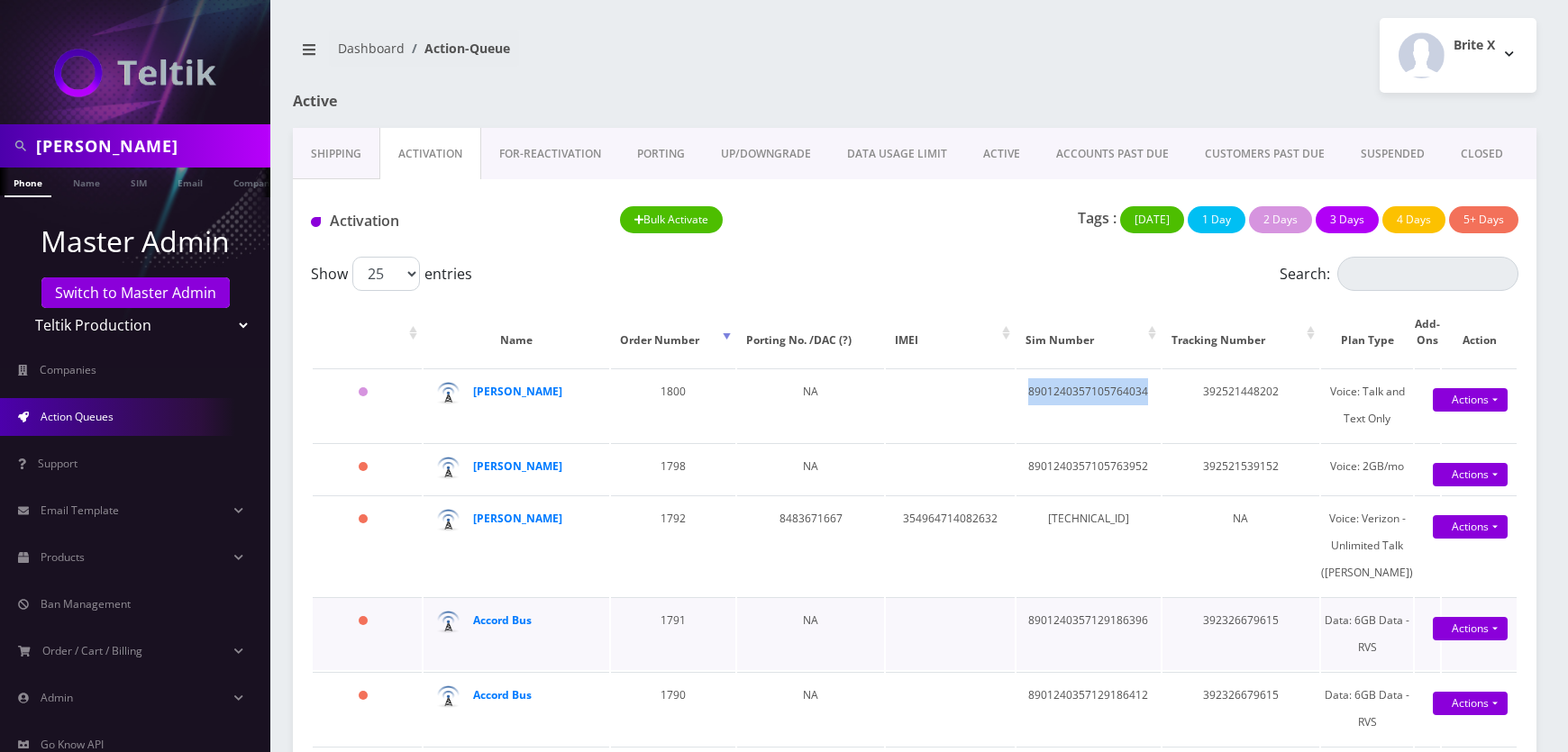
copy td "8901240357105764034"
click at [1034, 243] on div "Activation Bulk Activate Tags : Today 1 Day 2 Days 3 Days 4 Days 5+ Days" at bounding box center [915, 218] width 1244 height 77
drag, startPoint x: 558, startPoint y: 486, endPoint x: 470, endPoint y: 490, distance: 88.1
click at [595, 453] on div "Bryan Houston" at bounding box center [595, 453] width 0 height 0
copy div "Bryan Houston"
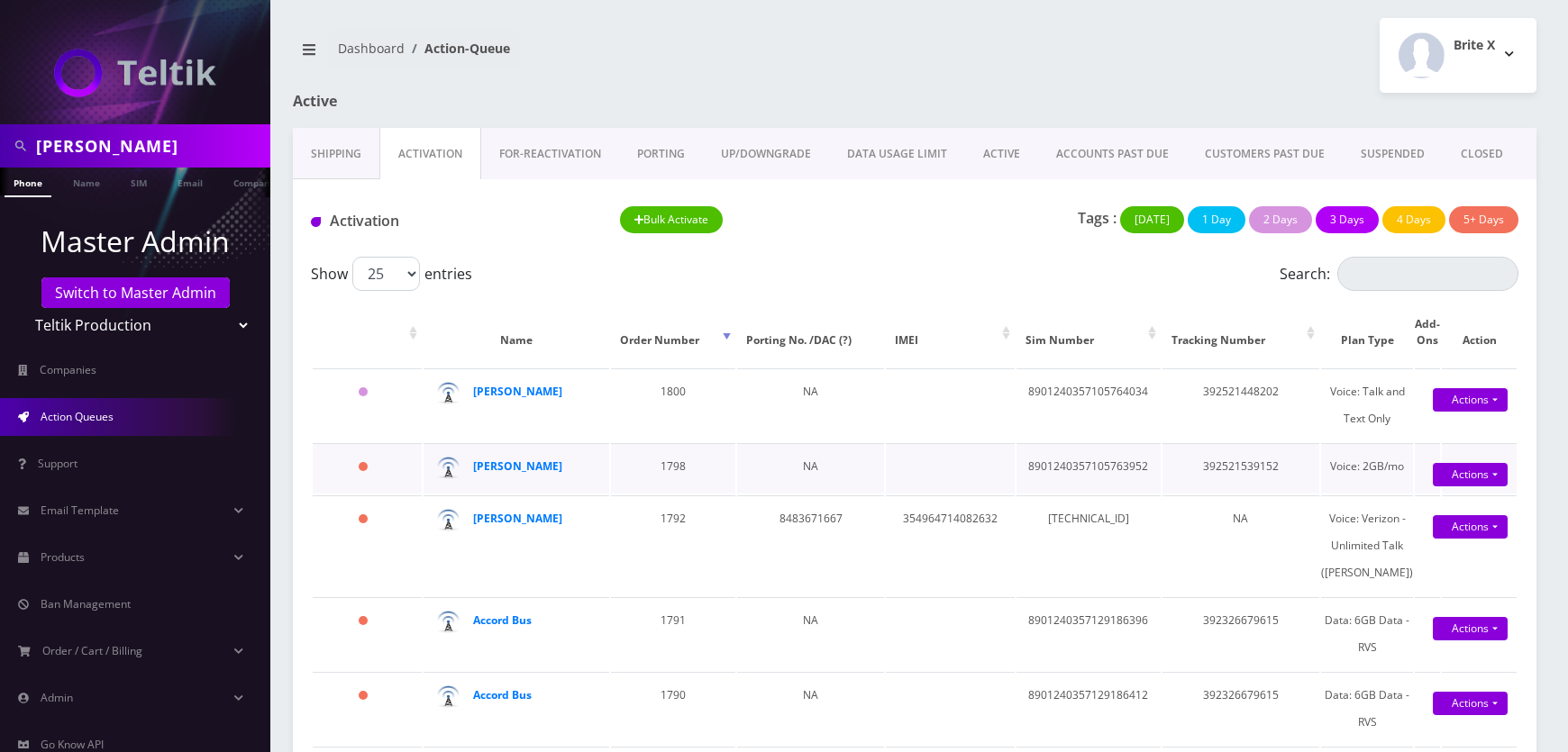
click at [1161, 494] on td "8901240357105763952" at bounding box center [1088, 468] width 144 height 51
copy td "8901240357105763952"
click at [936, 246] on div "Activation Bulk Activate Tags : Today 1 Day 2 Days 3 Days 4 Days 5+ Days" at bounding box center [915, 218] width 1244 height 77
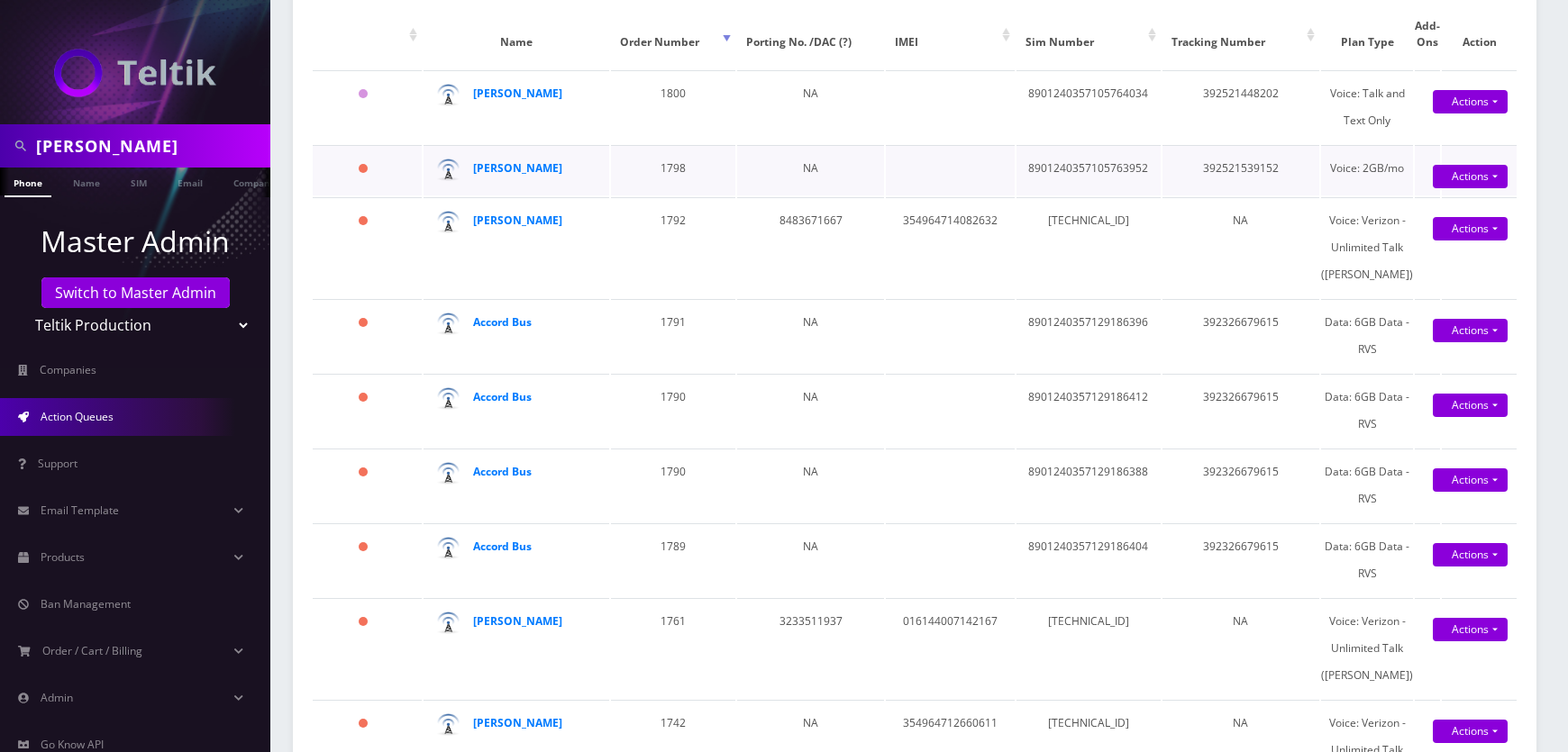
scroll to position [327, 0]
